Goal: Task Accomplishment & Management: Manage account settings

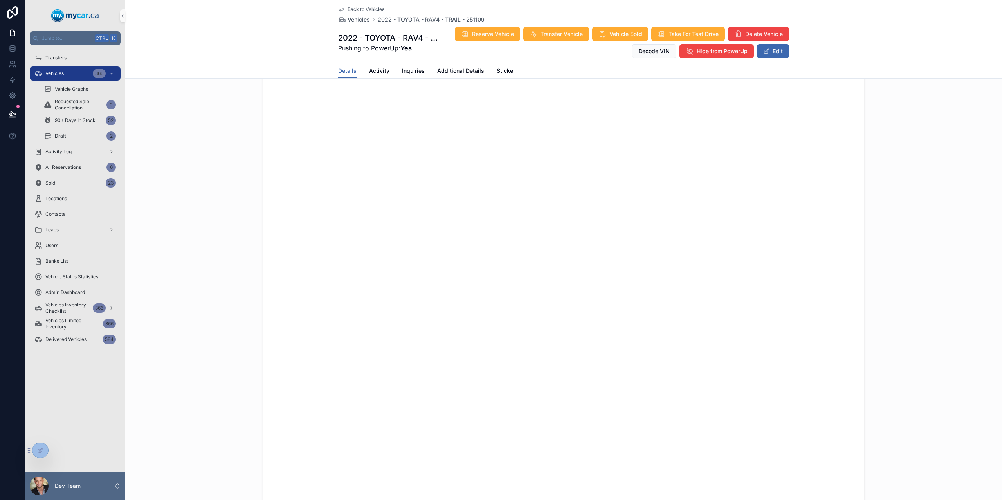
scroll to position [469, 0]
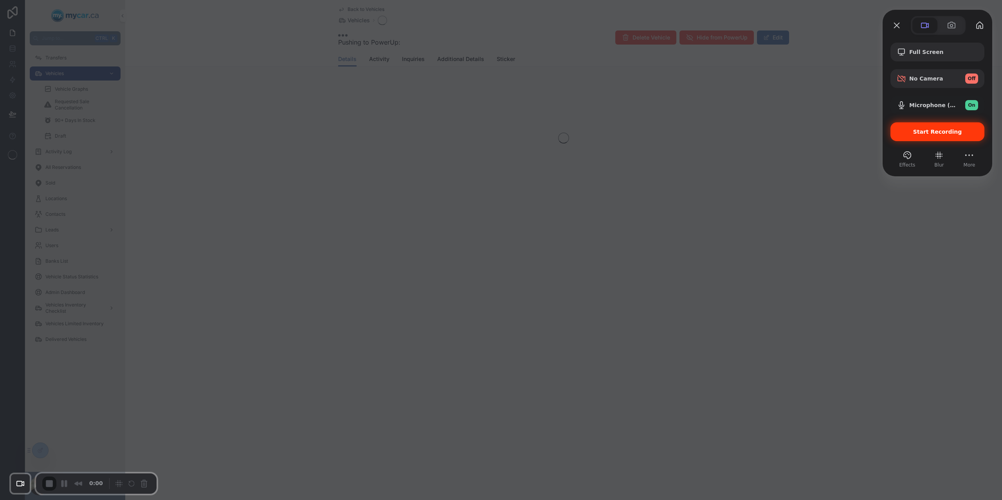
click at [894, 131] on div "Start Recording" at bounding box center [937, 131] width 94 height 19
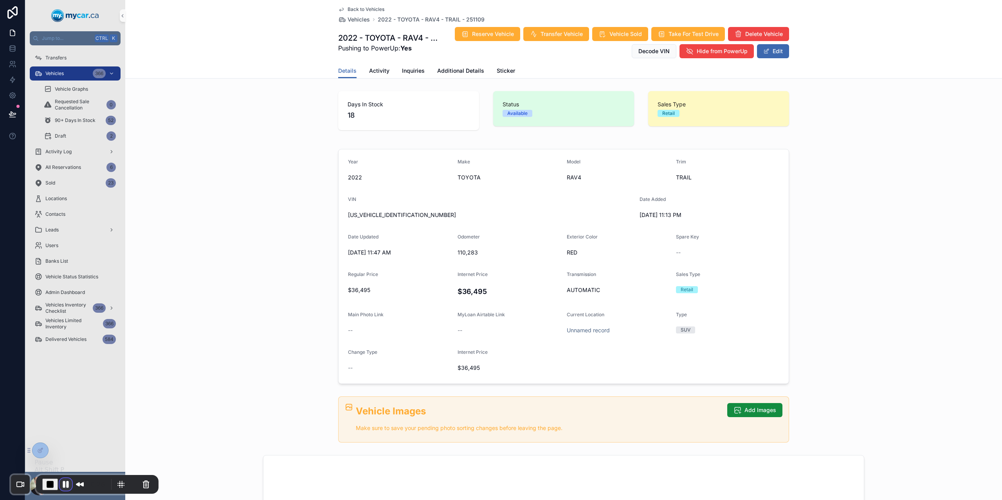
click at [63, 485] on button "Pause Recording" at bounding box center [65, 484] width 13 height 13
click at [127, 484] on button "Restart Recording" at bounding box center [131, 483] width 9 height 9
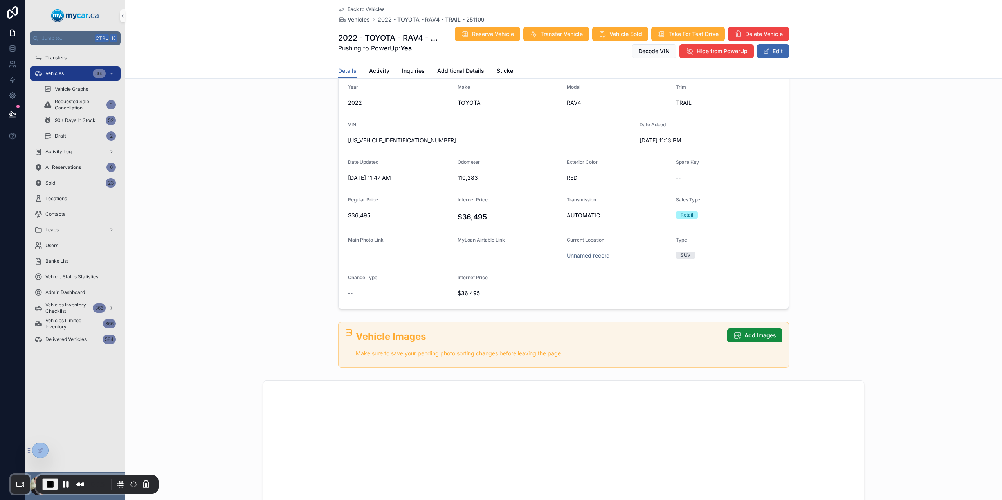
scroll to position [117, 0]
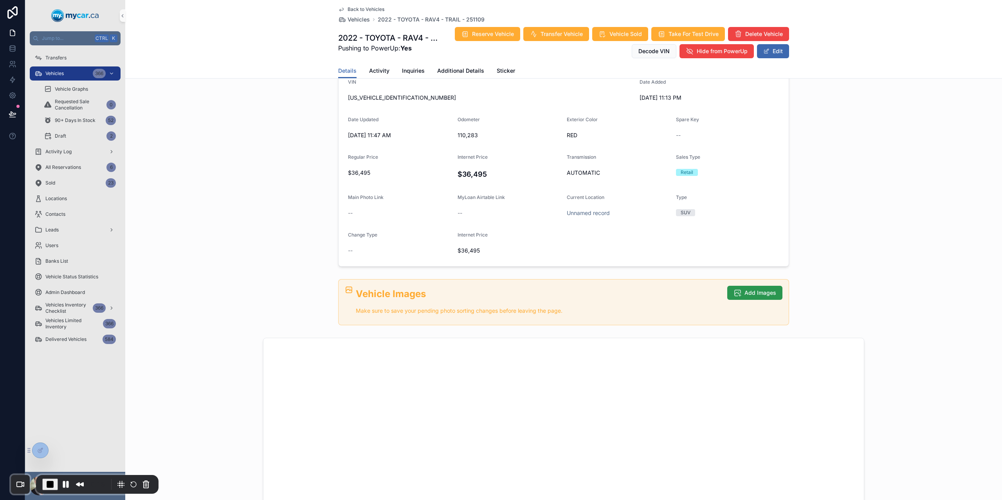
click at [746, 297] on button "Add Images" at bounding box center [754, 293] width 55 height 14
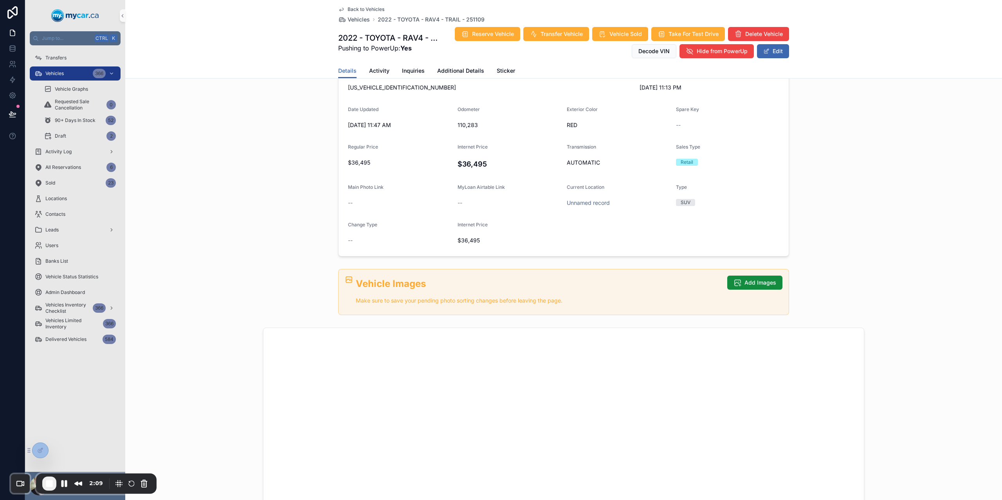
scroll to position [0, 0]
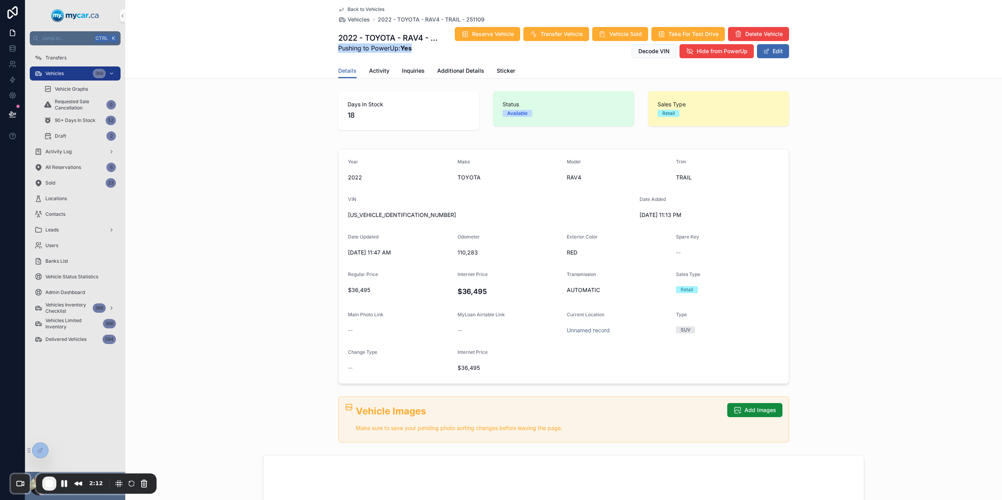
drag, startPoint x: 336, startPoint y: 46, endPoint x: 416, endPoint y: 48, distance: 80.2
click at [418, 49] on span "Pushing to PowerUp: Yes" at bounding box center [389, 47] width 102 height 9
drag, startPoint x: 309, startPoint y: 153, endPoint x: 307, endPoint y: 160, distance: 7.2
click at [309, 154] on div "Year [DATE] Make TOYOTA Model RAV4 Trim TRAIL VIN [US_VEHICLE_IDENTIFICATION_NU…" at bounding box center [563, 266] width 876 height 241
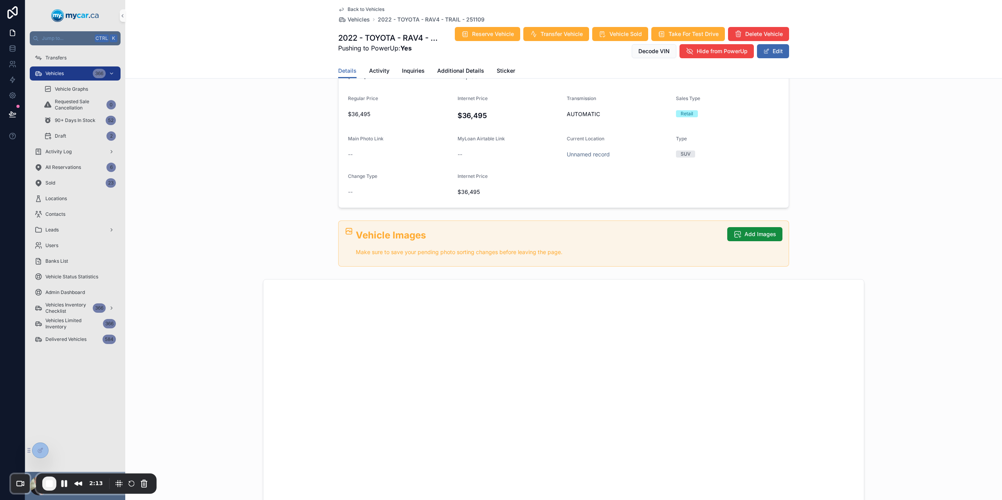
scroll to position [196, 0]
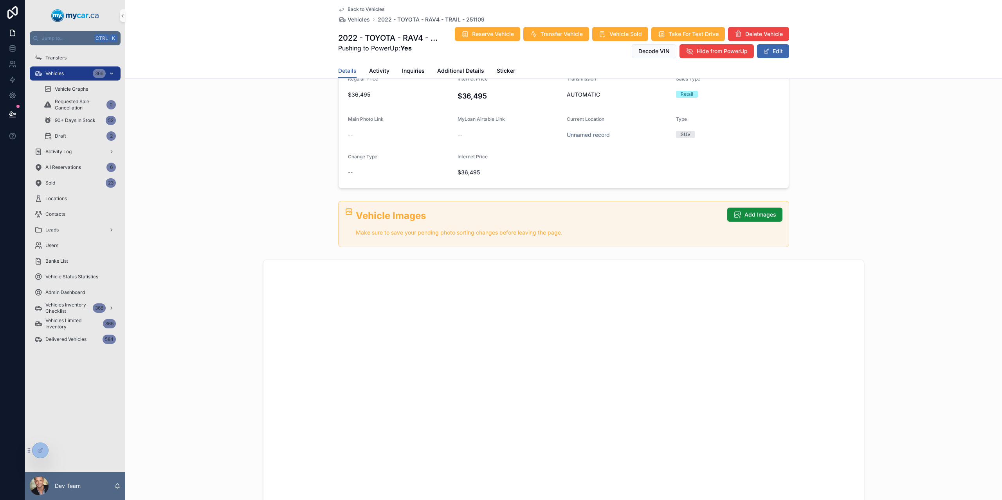
click at [60, 74] on span "Vehicles" at bounding box center [54, 73] width 18 height 6
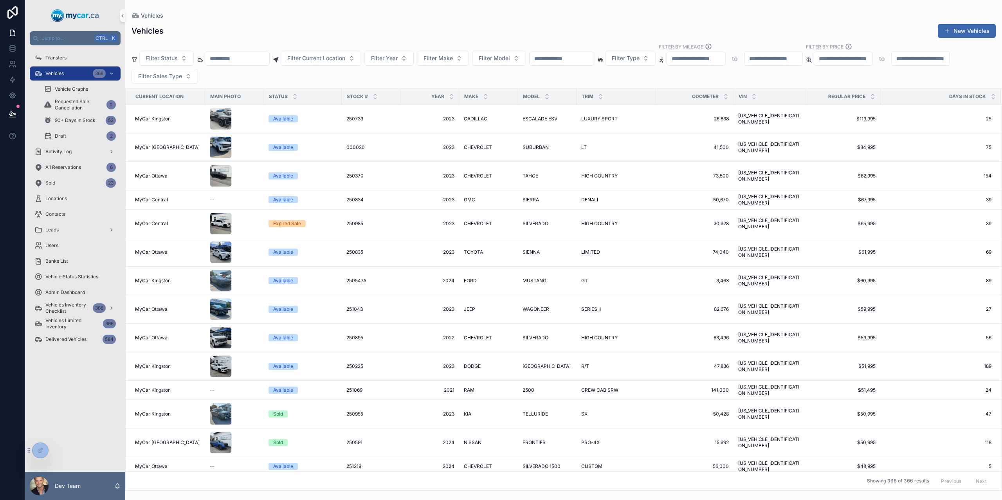
click at [326, 27] on div "Vehicles New Vehicles" at bounding box center [563, 30] width 864 height 15
click at [221, 64] on div "scrollable content" at bounding box center [237, 59] width 65 height 14
click at [571, 59] on input "scrollable content" at bounding box center [561, 58] width 64 height 11
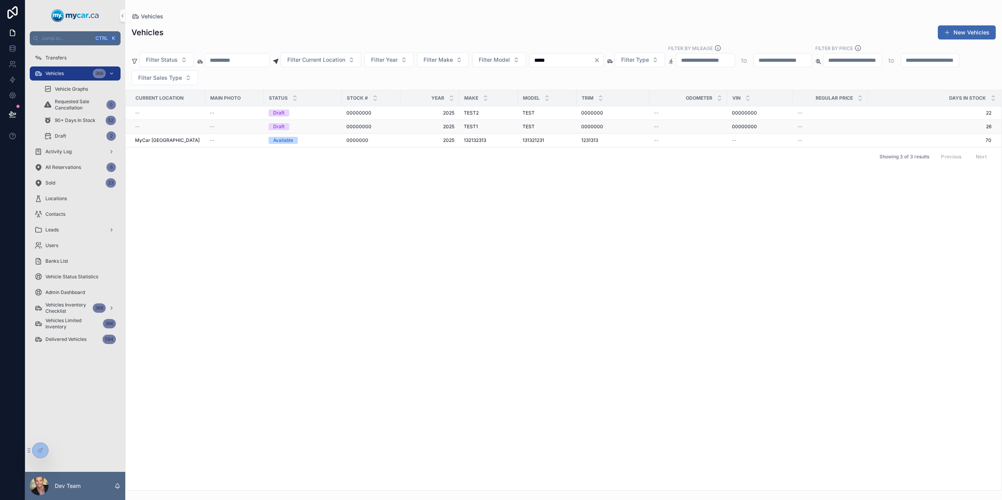
type input "*****"
click at [421, 130] on span "2025" at bounding box center [429, 127] width 49 height 6
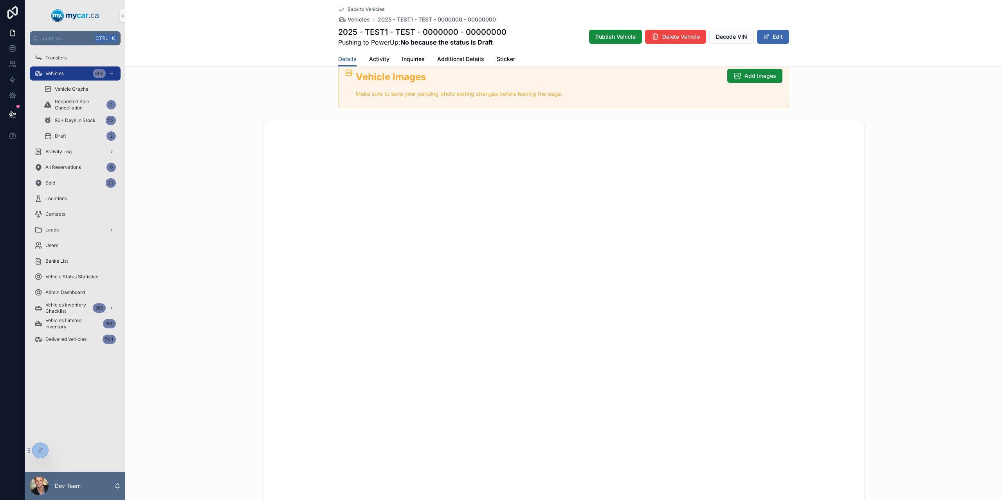
scroll to position [156, 0]
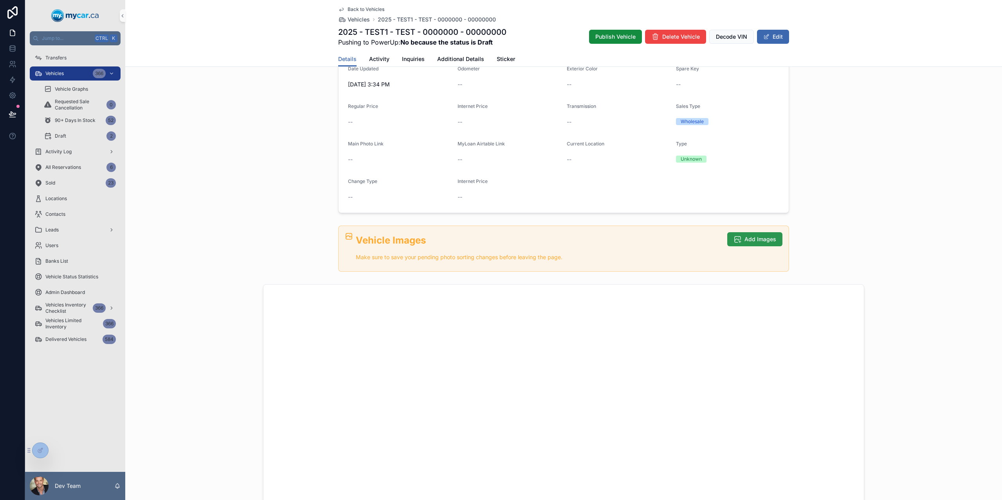
click at [759, 240] on span "Add Images" at bounding box center [760, 240] width 32 height 8
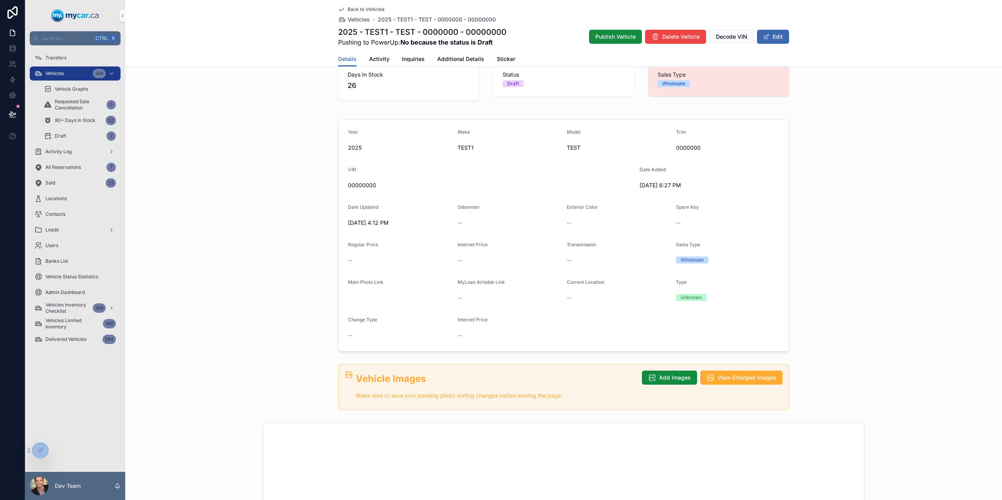
scroll to position [0, 0]
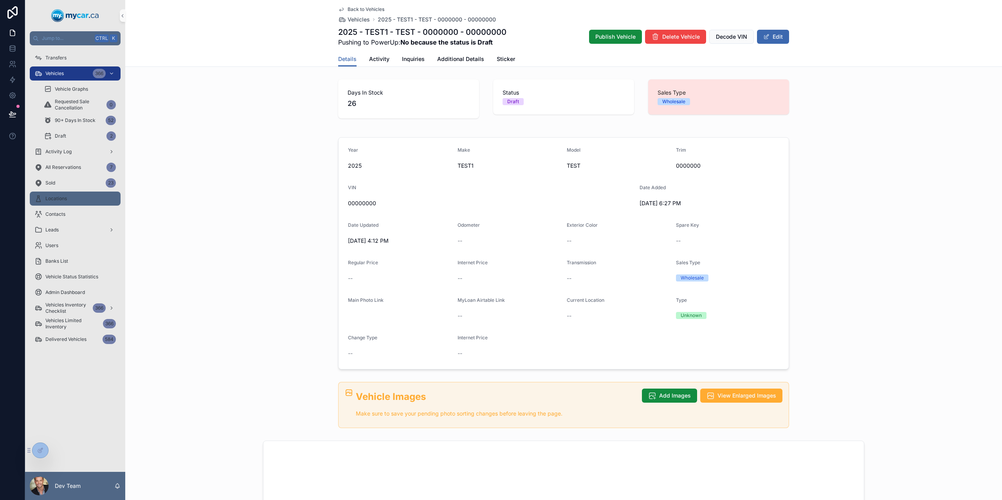
click at [89, 196] on div "Locations" at bounding box center [74, 198] width 81 height 13
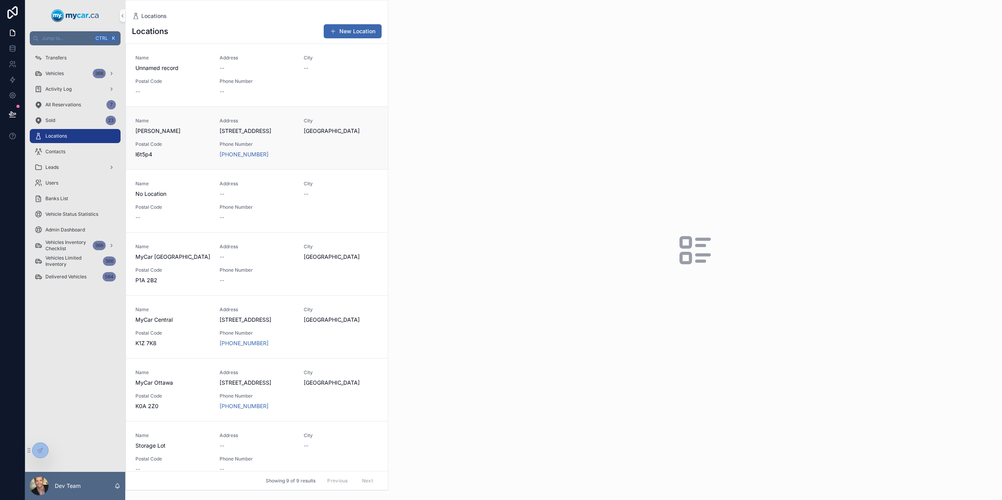
click at [363, 127] on div "City [GEOGRAPHIC_DATA]" at bounding box center [341, 126] width 75 height 17
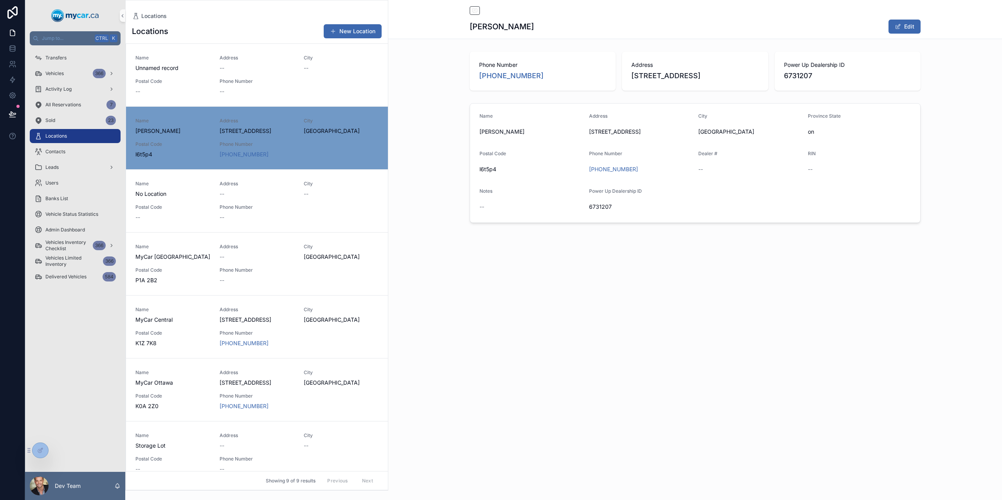
click at [62, 316] on div "Transfers Vehicles 366 Activity Log All Reservations 7 Sold 23 Locations Contac…" at bounding box center [75, 258] width 100 height 427
click at [467, 324] on div "Locations [PERSON_NAME] Edit Phone Number [PHONE_NUMBER] Address [STREET_ADDRES…" at bounding box center [694, 250] width 613 height 500
click at [750, 366] on div "Locations [PERSON_NAME] Edit Phone Number [PHONE_NUMBER] Address [STREET_ADDRES…" at bounding box center [694, 250] width 613 height 500
click at [61, 57] on span "Transfers" at bounding box center [55, 58] width 21 height 6
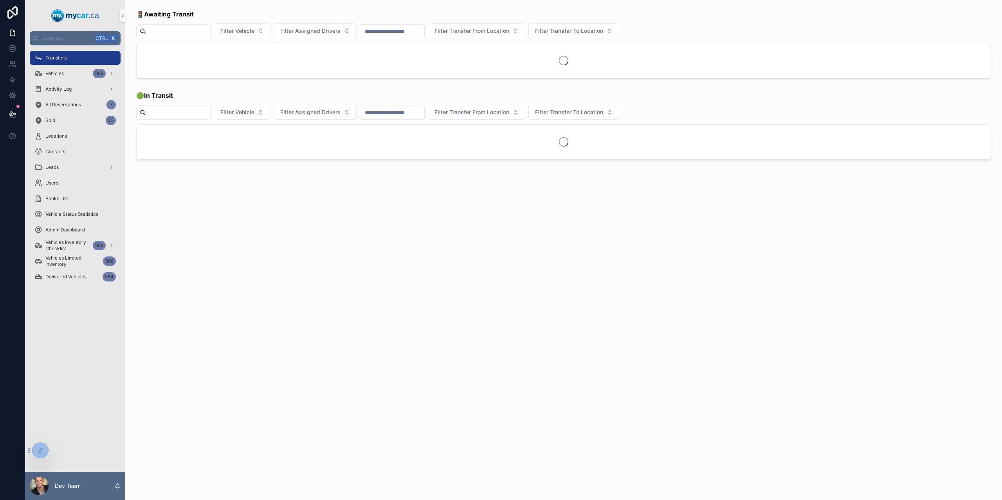
click at [63, 66] on div "Vehicles 366" at bounding box center [75, 74] width 100 height 16
click at [60, 75] on span "Vehicles" at bounding box center [54, 73] width 18 height 6
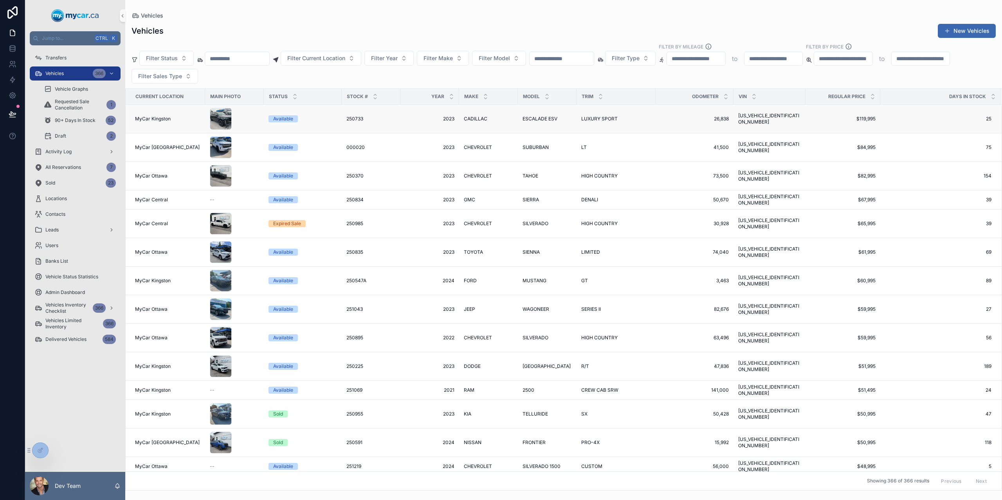
click at [392, 119] on div "250733 250733" at bounding box center [370, 119] width 49 height 6
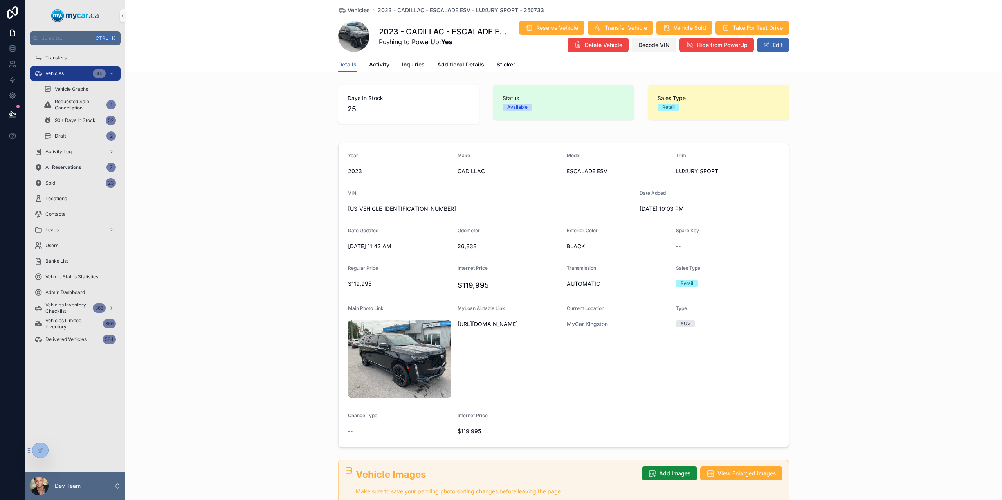
click at [643, 44] on span "Decode VIN" at bounding box center [653, 45] width 31 height 8
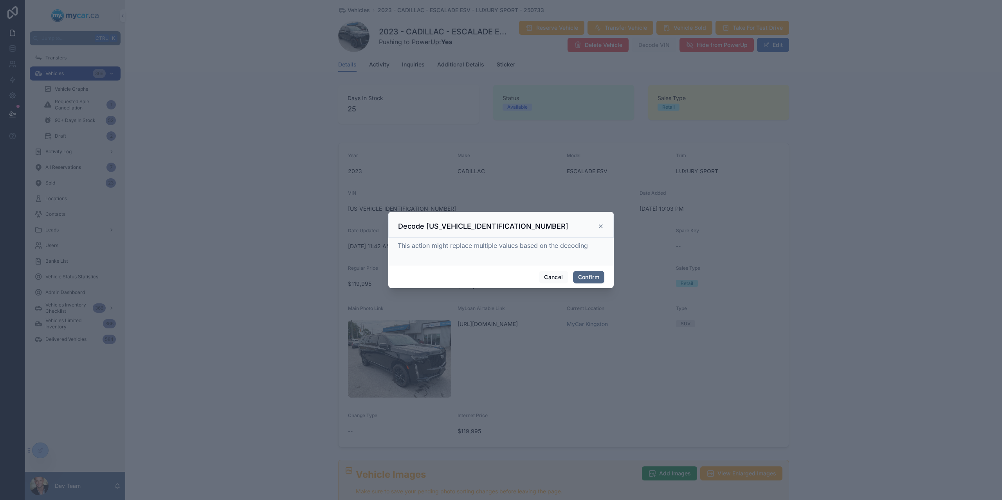
click at [581, 277] on button "Confirm" at bounding box center [588, 277] width 31 height 13
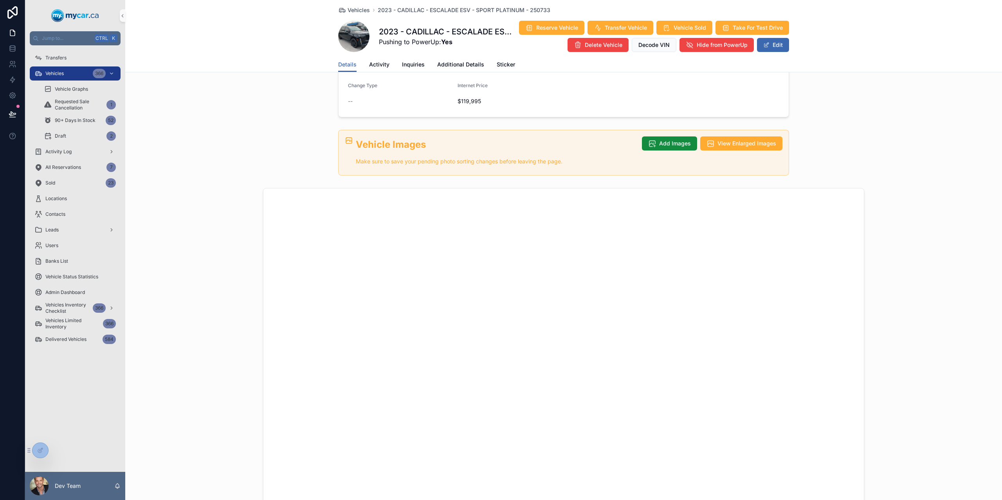
scroll to position [291, 0]
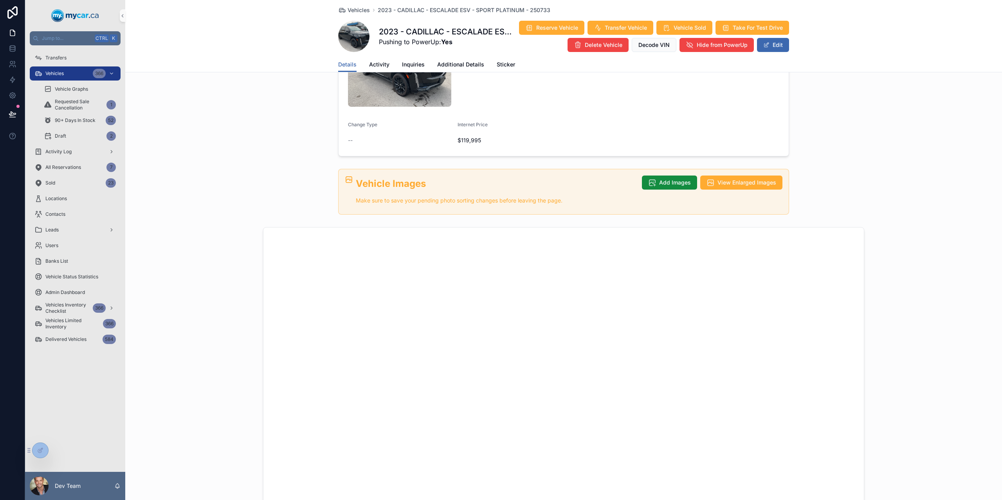
click at [917, 64] on div "Vehicles 2023 - CADILLAC - ESCALADE ESV - SPORT PLATINUM - 250733 2023 - CADILL…" at bounding box center [563, 36] width 876 height 72
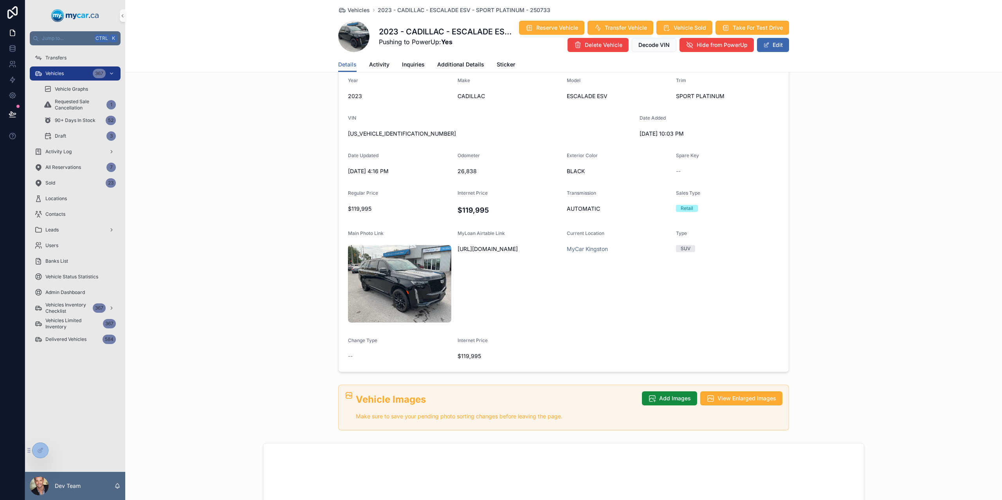
scroll to position [0, 0]
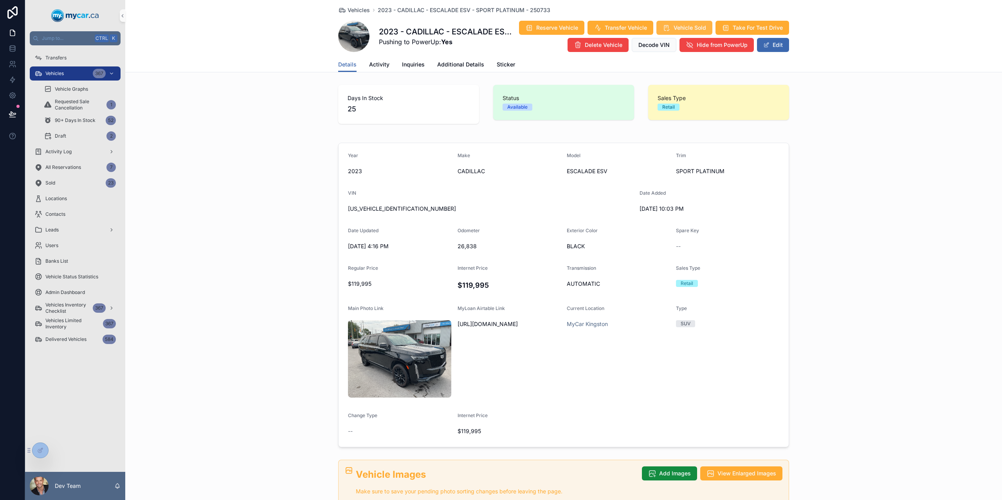
click at [706, 28] on span "Vehicle Sold" at bounding box center [689, 28] width 32 height 8
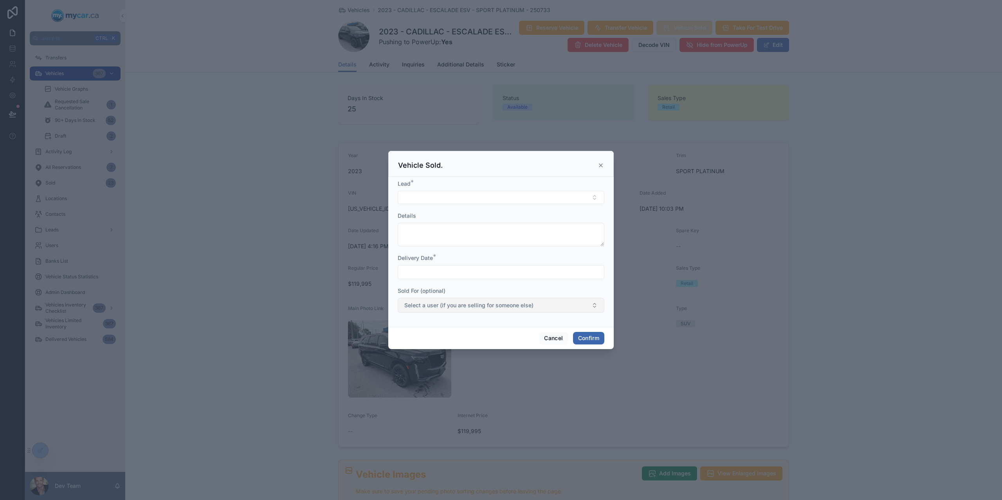
click at [430, 305] on span "Select a user (if you are selling for someone else)" at bounding box center [468, 306] width 129 height 8
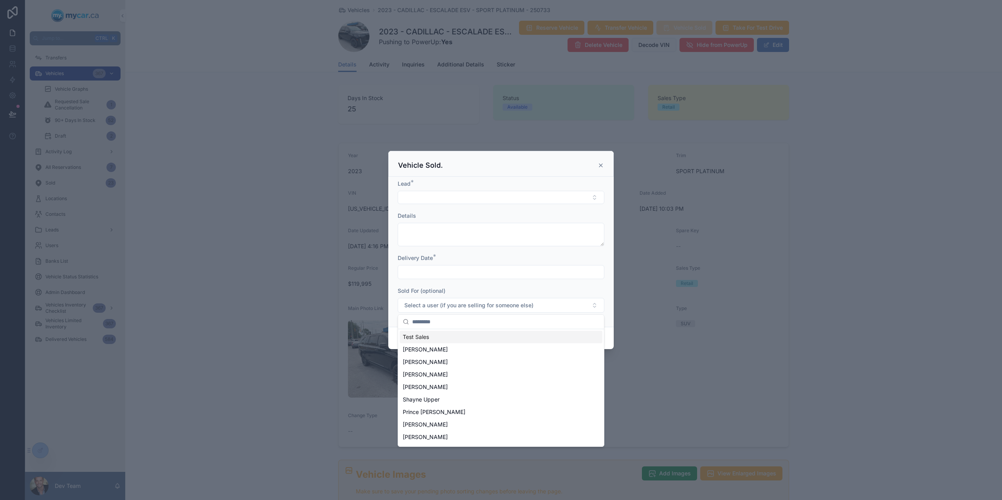
click at [531, 288] on div "Sold For (optional)" at bounding box center [501, 291] width 207 height 8
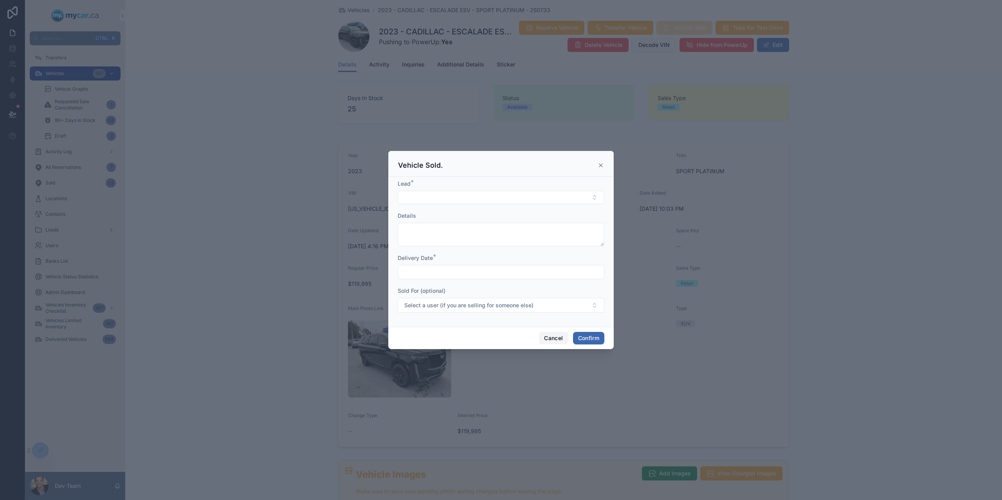
click at [549, 340] on button "Cancel" at bounding box center [553, 338] width 29 height 13
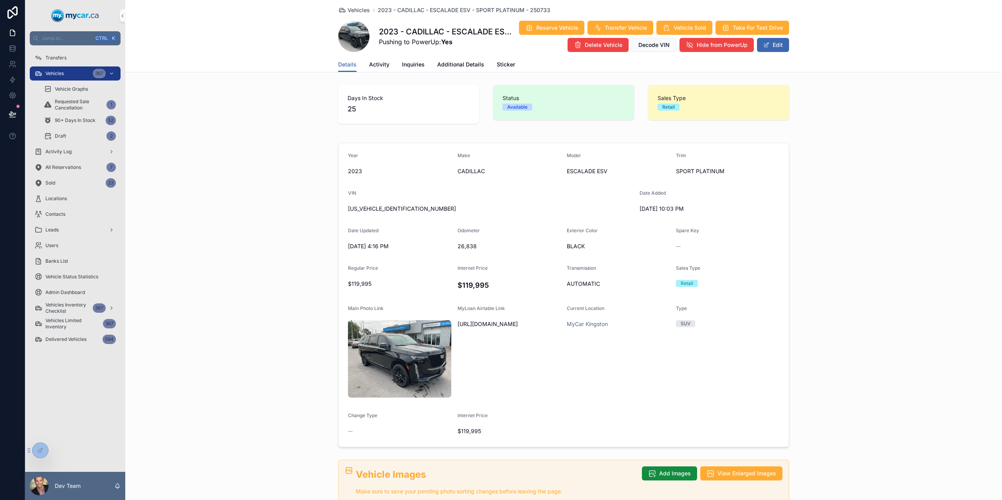
click at [885, 215] on div "Year [DATE] Make CADILLAC Model ESCALADE ESV Trim SPORT PLATINUM VIN [US_VEHICL…" at bounding box center [563, 295] width 876 height 311
click at [885, 214] on div "Year [DATE] Make CADILLAC Model ESCALADE ESV Trim SPORT PLATINUM VIN [US_VEHICL…" at bounding box center [563, 295] width 876 height 311
click at [59, 79] on div "Vehicles 367" at bounding box center [74, 73] width 81 height 13
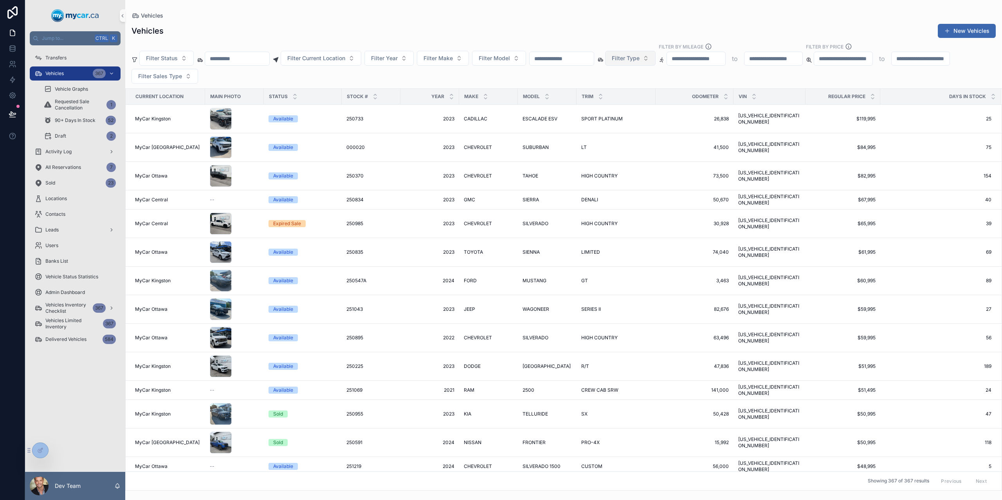
click at [639, 62] on span "Filter Type" at bounding box center [626, 58] width 28 height 8
click at [641, 40] on div "Vehicles New Vehicles Filter Status Filter Current Location Filter Year Filter …" at bounding box center [563, 255] width 876 height 472
click at [655, 63] on button "Filter Type" at bounding box center [630, 58] width 50 height 15
click at [632, 44] on div "Filter Status Filter Current Location Filter Year Filter Make Filter Model Filt…" at bounding box center [563, 63] width 876 height 41
click at [560, 126] on td "ESCALADE ESV ESCALADE ESV" at bounding box center [547, 119] width 59 height 29
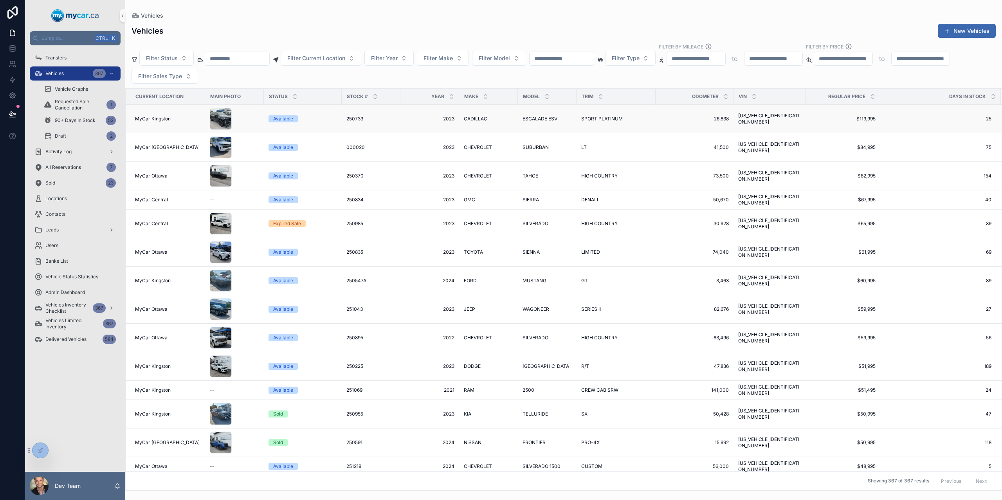
click at [546, 121] on span "ESCALADE ESV" at bounding box center [539, 119] width 35 height 6
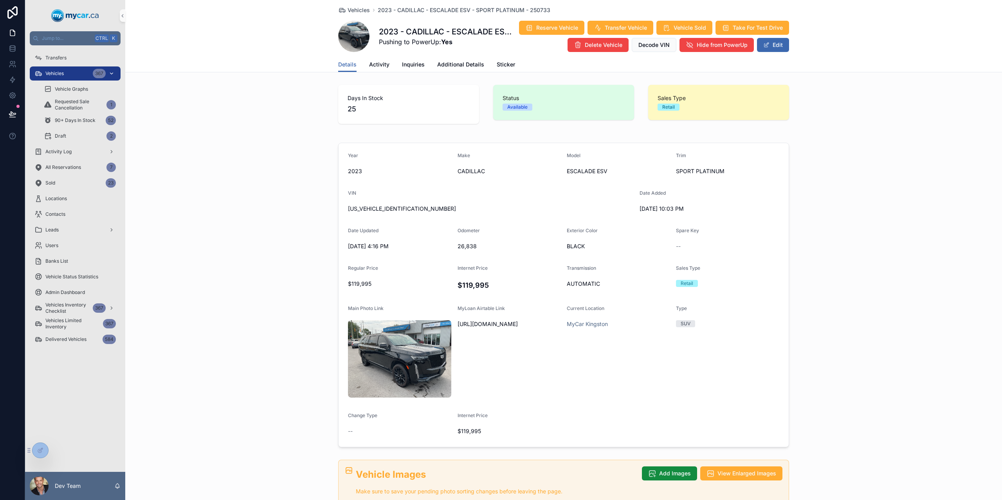
click at [49, 77] on div "Vehicles 367" at bounding box center [74, 73] width 81 height 13
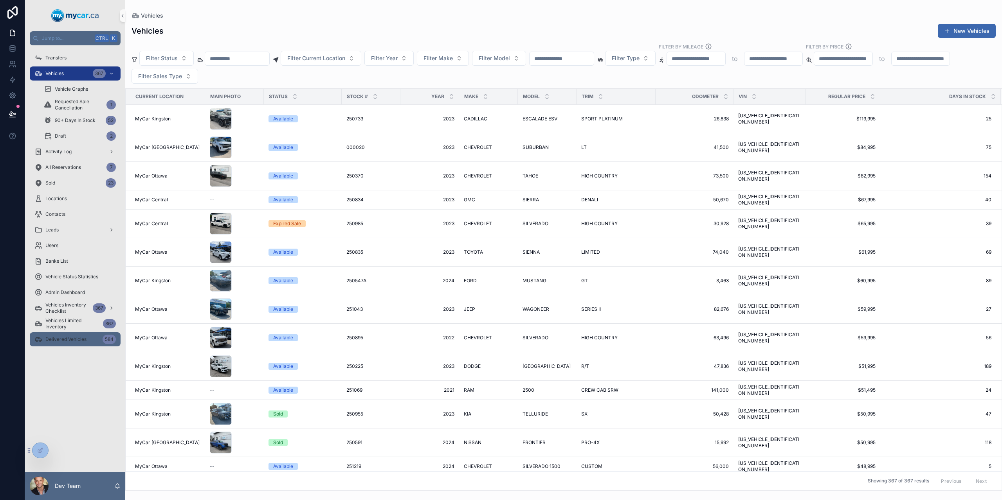
click at [63, 343] on div "Delivered Vehicles 584" at bounding box center [74, 339] width 81 height 13
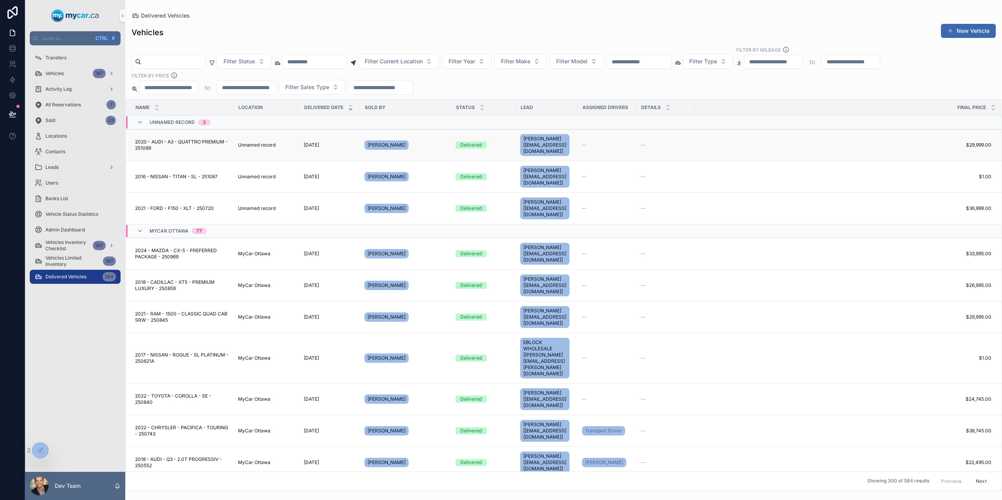
click at [212, 142] on span "2020 - AUDI - A3 - QUATTRO PREMIUM - 251089" at bounding box center [182, 145] width 94 height 13
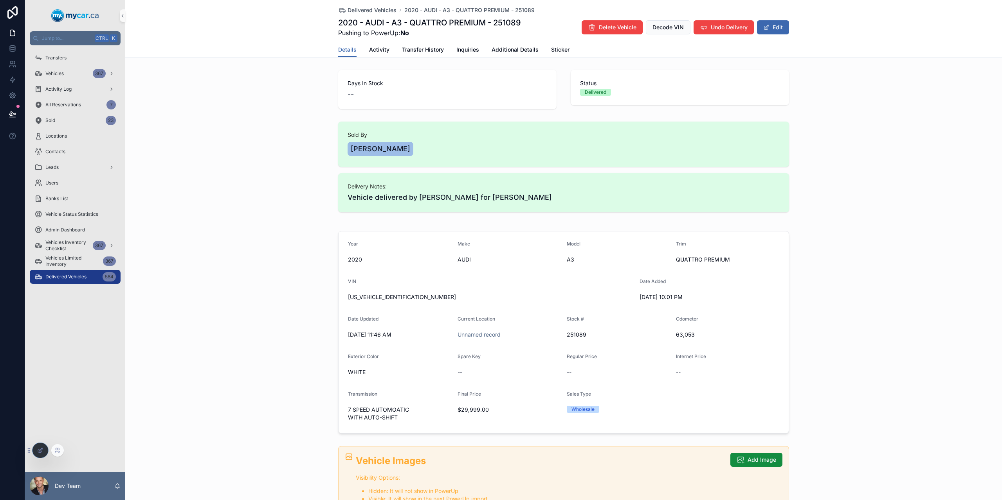
click at [40, 448] on icon at bounding box center [40, 451] width 6 height 6
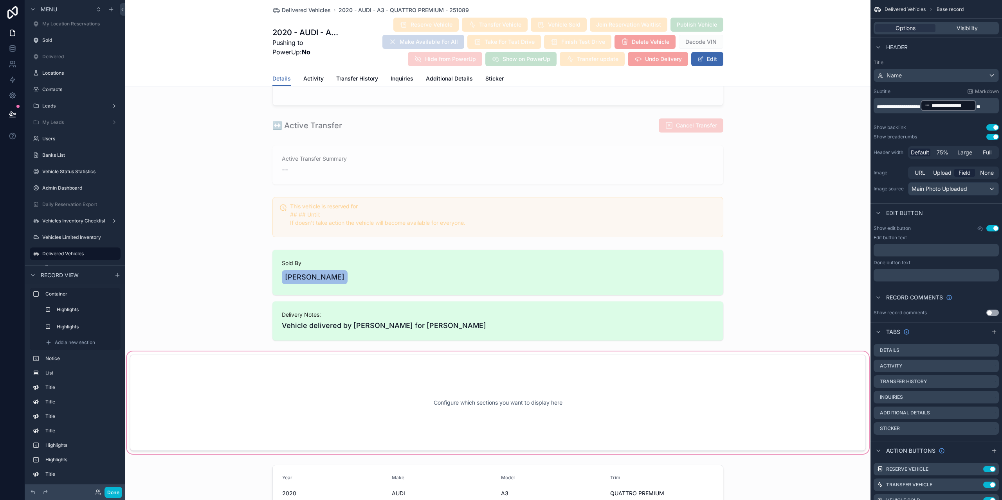
scroll to position [626, 0]
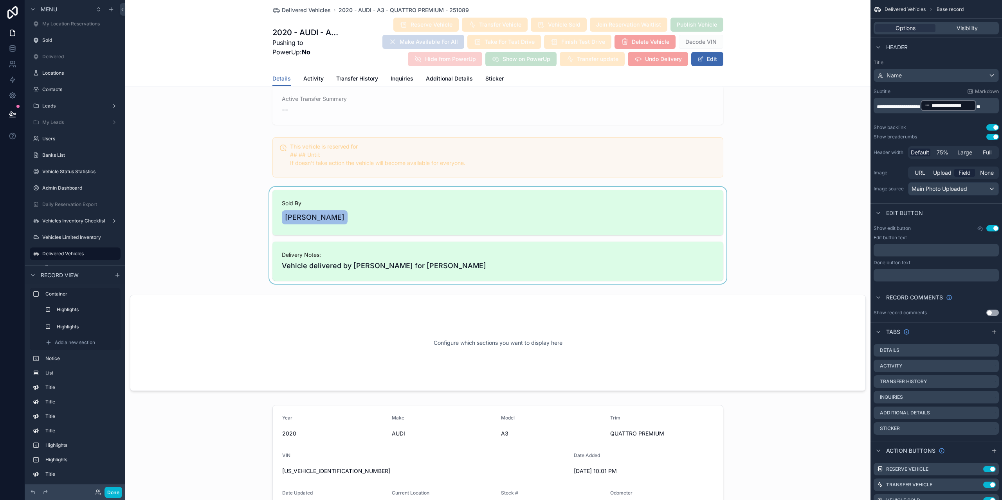
click at [376, 212] on div "scrollable content" at bounding box center [497, 235] width 745 height 97
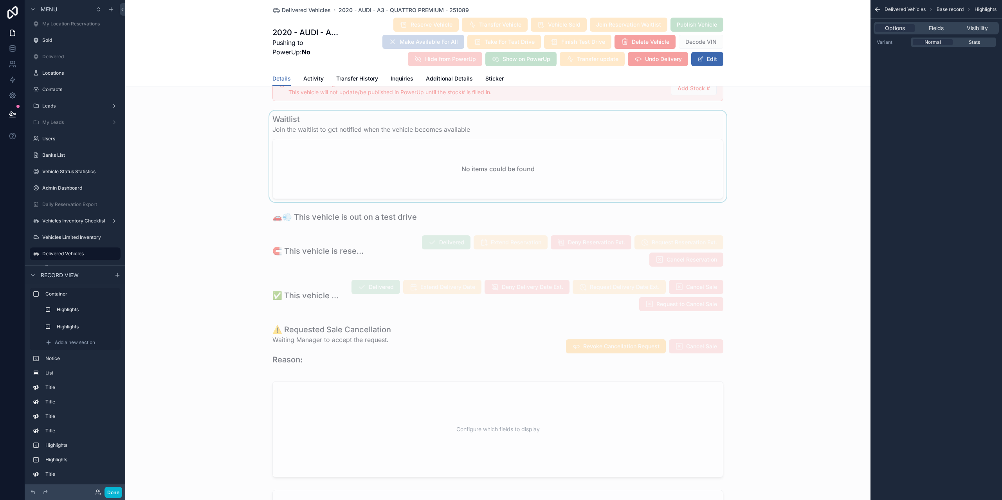
scroll to position [0, 0]
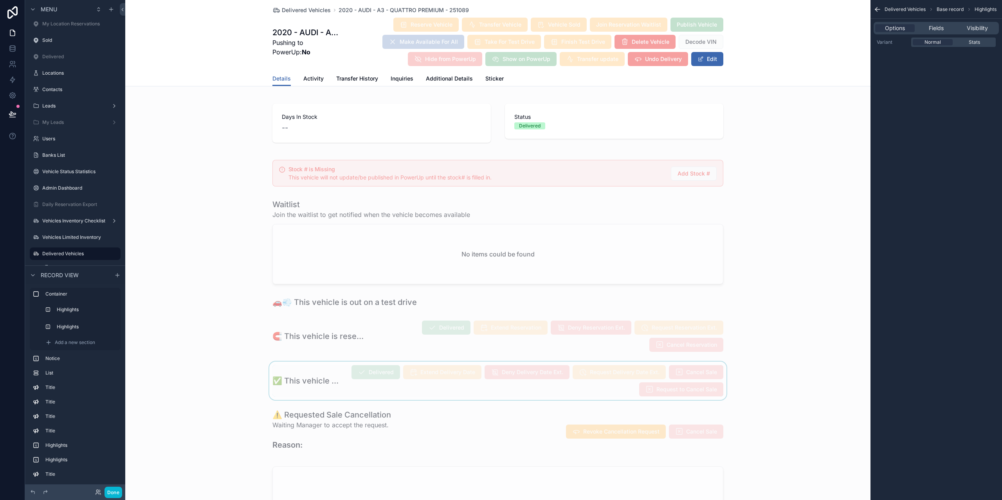
click at [367, 372] on div "scrollable content" at bounding box center [497, 381] width 745 height 38
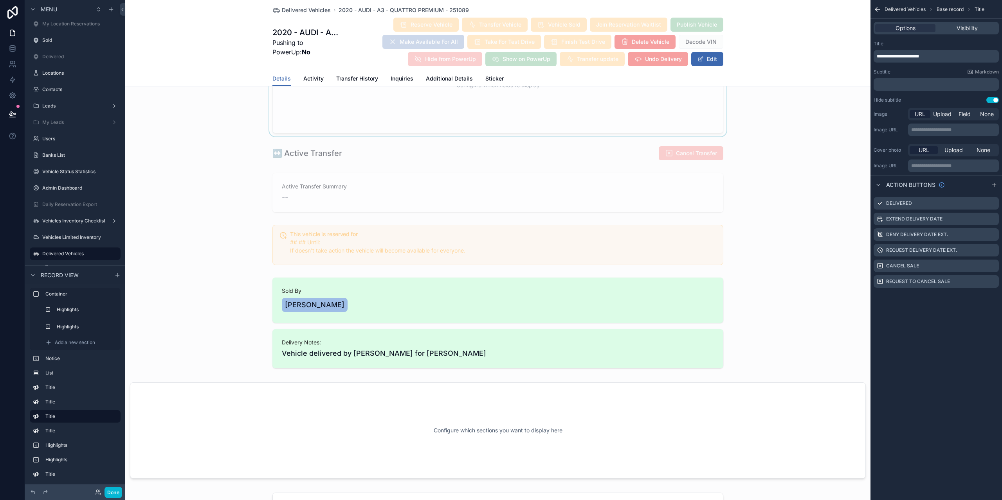
scroll to position [548, 0]
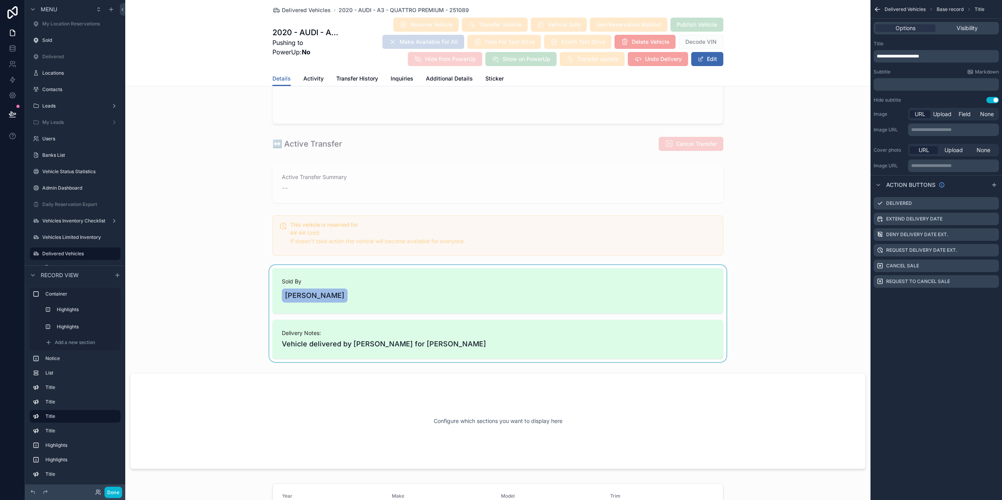
click at [352, 300] on div "scrollable content" at bounding box center [497, 313] width 745 height 97
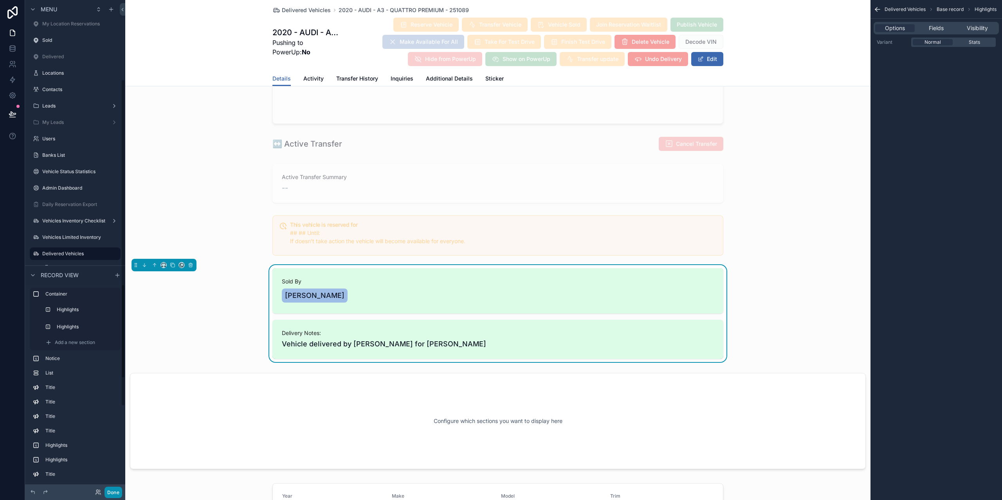
click at [115, 488] on button "Done" at bounding box center [113, 492] width 18 height 11
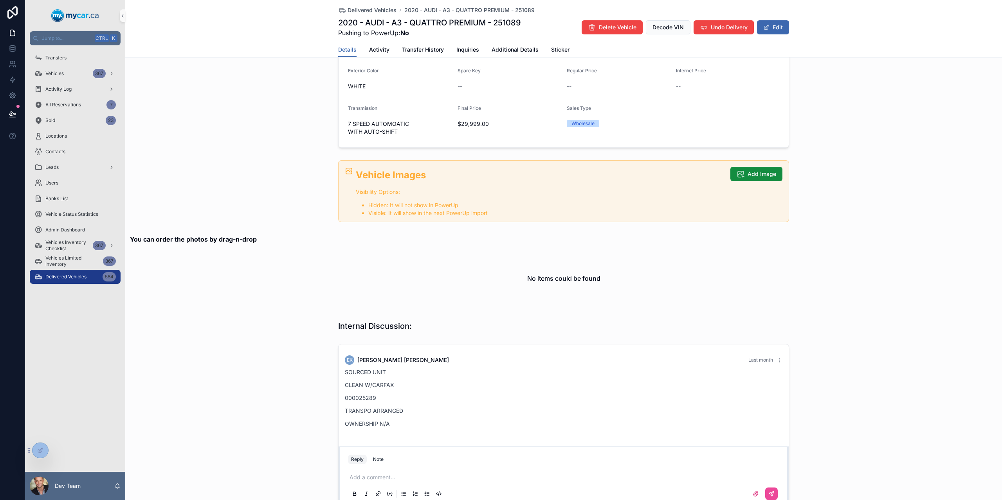
scroll to position [196, 0]
